Goal: Transaction & Acquisition: Purchase product/service

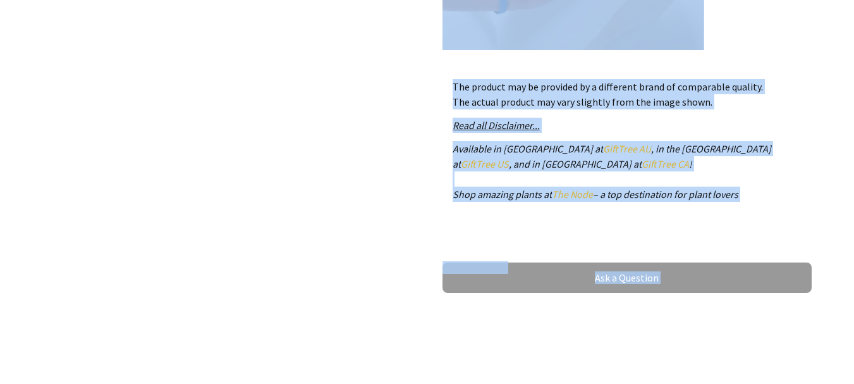
scroll to position [628, 0]
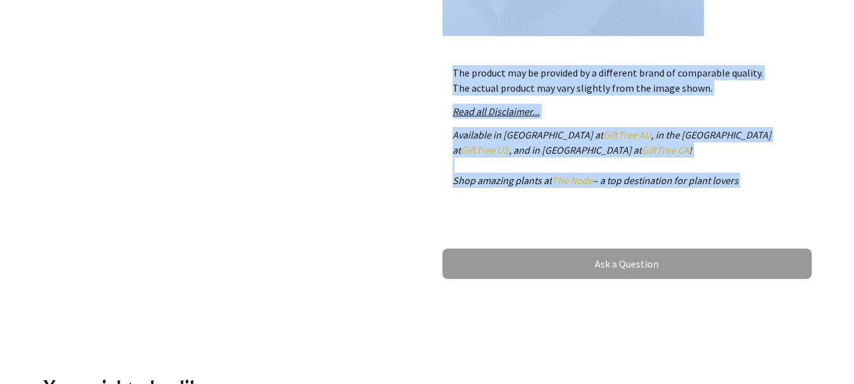
drag, startPoint x: 439, startPoint y: 229, endPoint x: 537, endPoint y: 215, distance: 98.4
copy div "Tired of Your Neck Hurting While You Drive? Now Say GOOD-BYE to Neck Pain, With…"
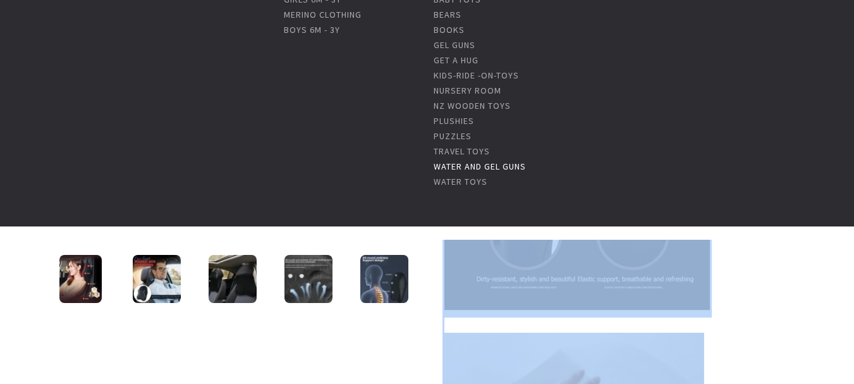
scroll to position [190, 0]
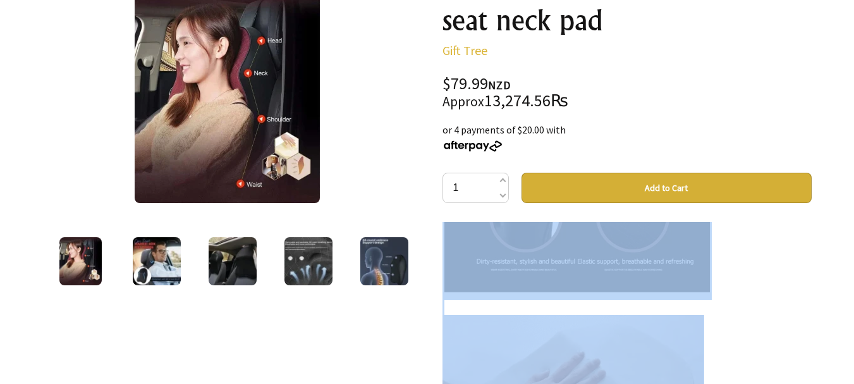
click at [96, 267] on img at bounding box center [80, 261] width 43 height 48
click at [159, 274] on img at bounding box center [157, 261] width 48 height 48
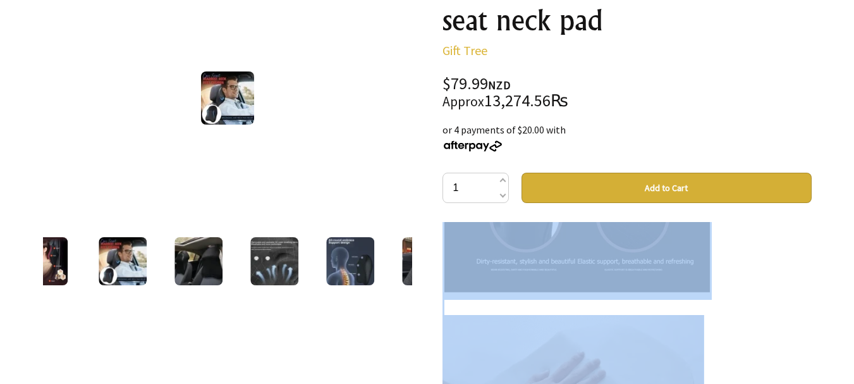
drag, startPoint x: 217, startPoint y: 99, endPoint x: 175, endPoint y: 271, distance: 177.6
click at [175, 271] on img at bounding box center [199, 261] width 48 height 48
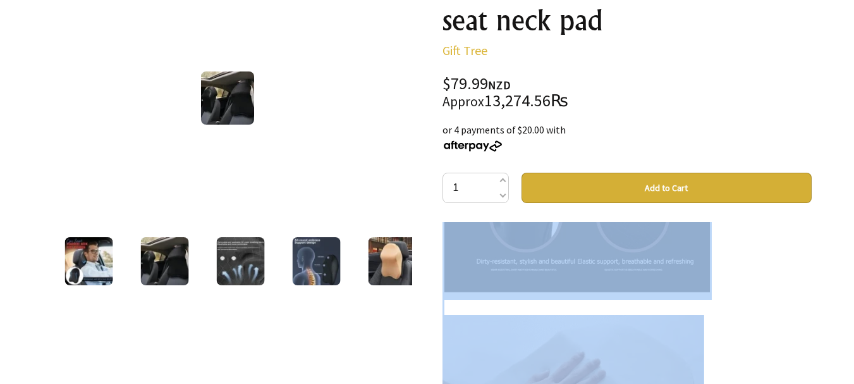
click at [205, 257] on div at bounding box center [240, 261] width 76 height 53
click at [244, 260] on img at bounding box center [240, 261] width 48 height 48
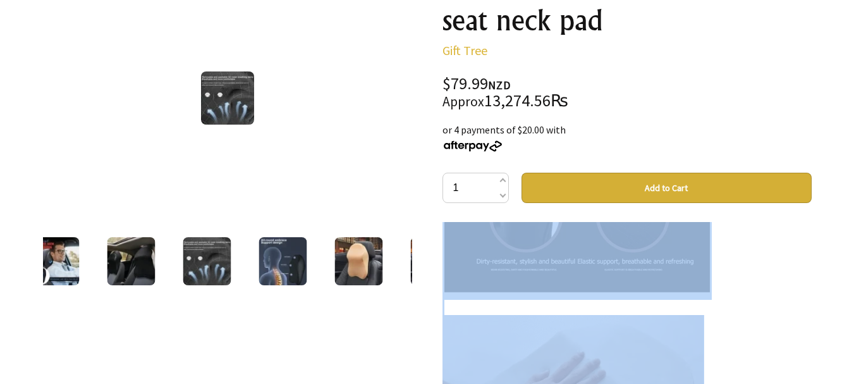
click at [261, 259] on img at bounding box center [283, 261] width 48 height 48
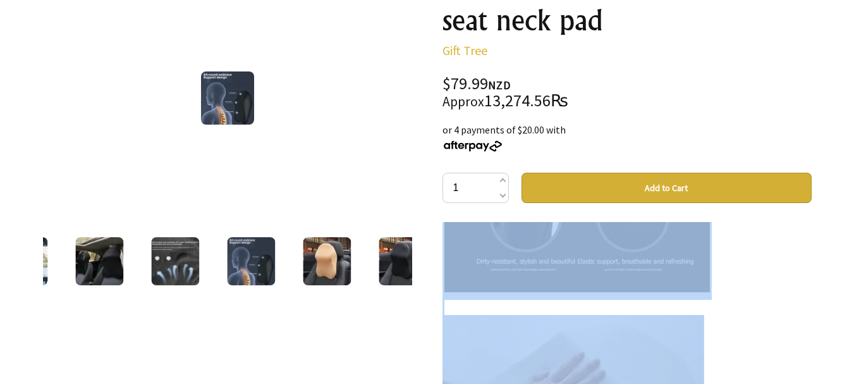
click at [293, 259] on div at bounding box center [327, 261] width 76 height 53
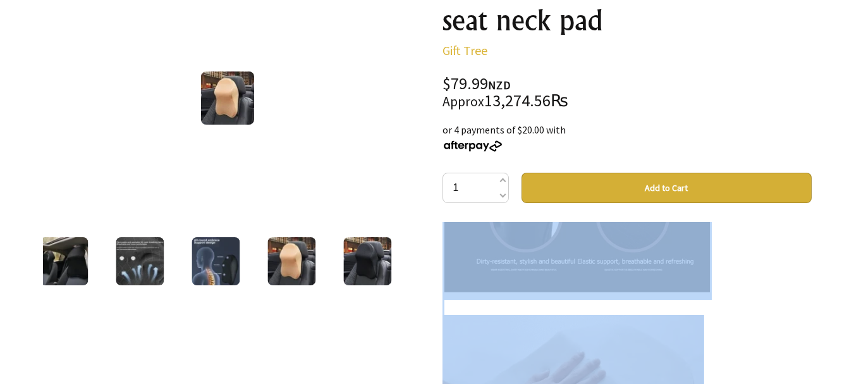
click at [362, 251] on img at bounding box center [367, 261] width 48 height 48
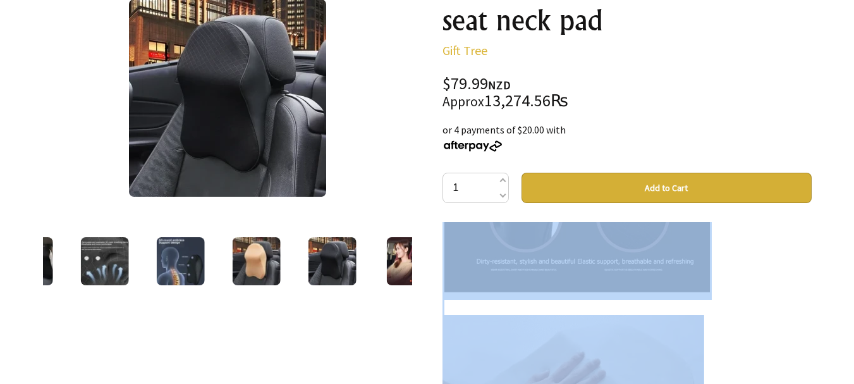
click at [398, 249] on img at bounding box center [407, 261] width 43 height 48
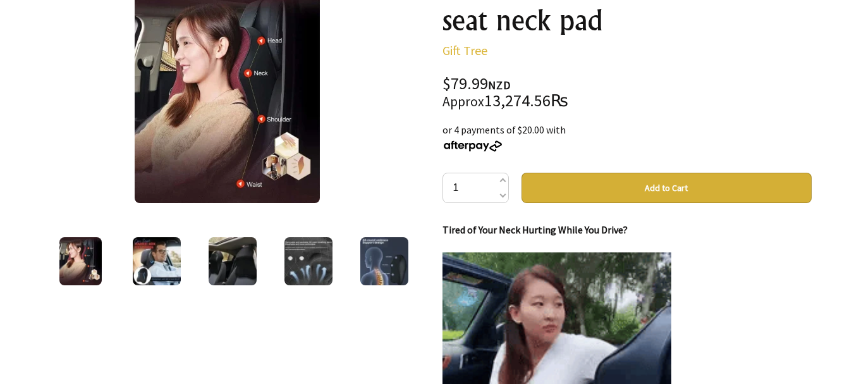
click at [159, 275] on img at bounding box center [157, 261] width 48 height 48
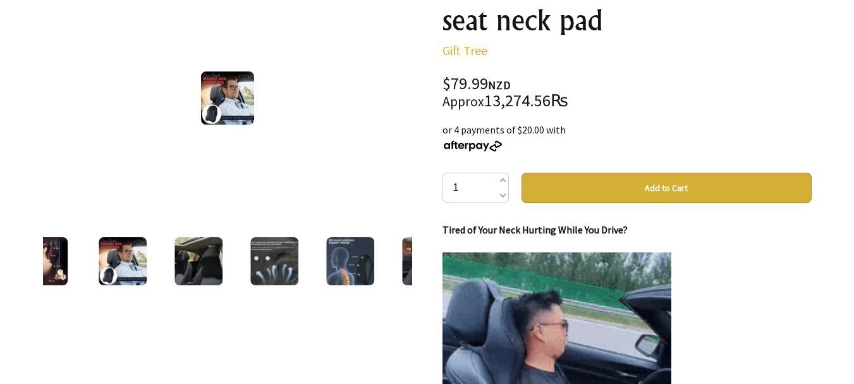
click at [242, 105] on img at bounding box center [227, 97] width 53 height 53
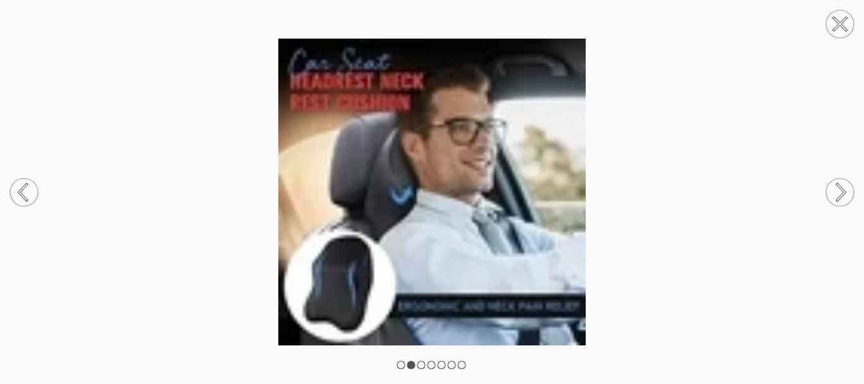
click at [846, 25] on circle at bounding box center [840, 24] width 28 height 28
